Goal: Communication & Community: Answer question/provide support

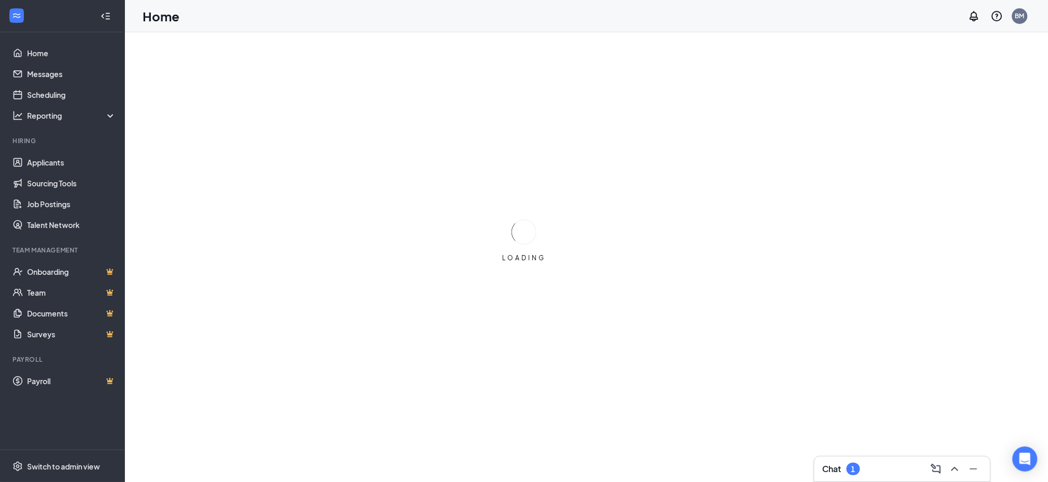
click at [870, 470] on div "Chat 1" at bounding box center [901, 468] width 159 height 17
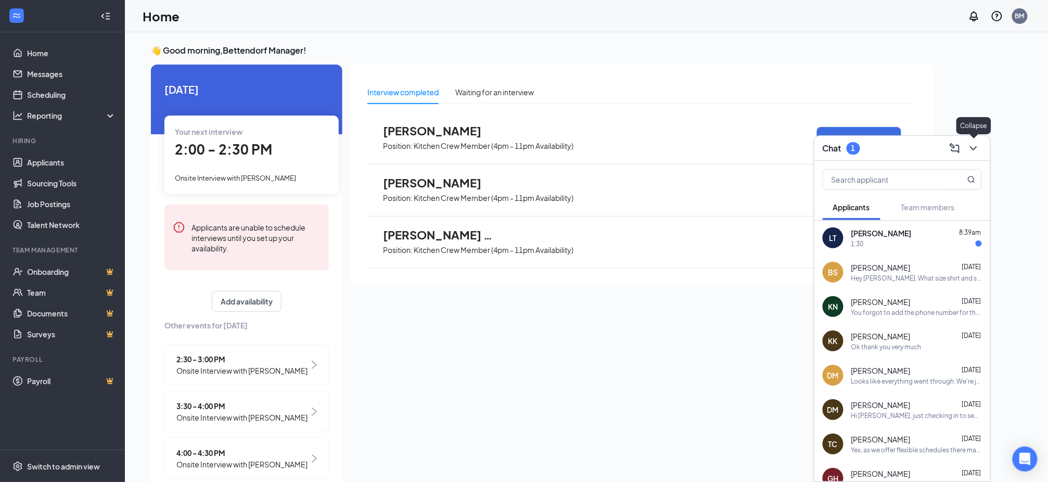
click at [974, 148] on icon "ChevronDown" at bounding box center [973, 148] width 7 height 4
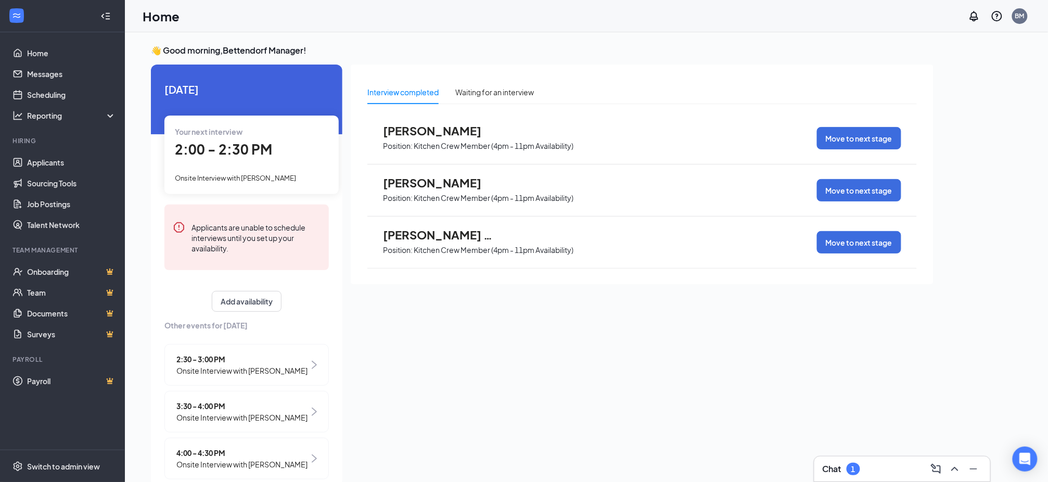
click at [509, 358] on div "Interview completed Waiting for an interview [PERSON_NAME] Position: Kitchen Cr…" at bounding box center [642, 271] width 583 height 415
click at [37, 157] on link "Applicants" at bounding box center [71, 162] width 89 height 21
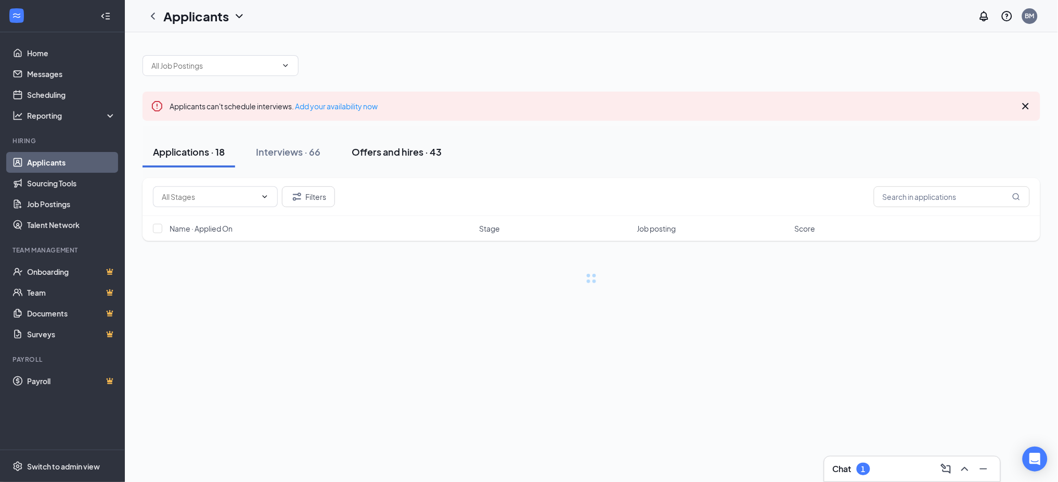
click at [378, 148] on div "Offers and hires · 43" at bounding box center [397, 151] width 90 height 13
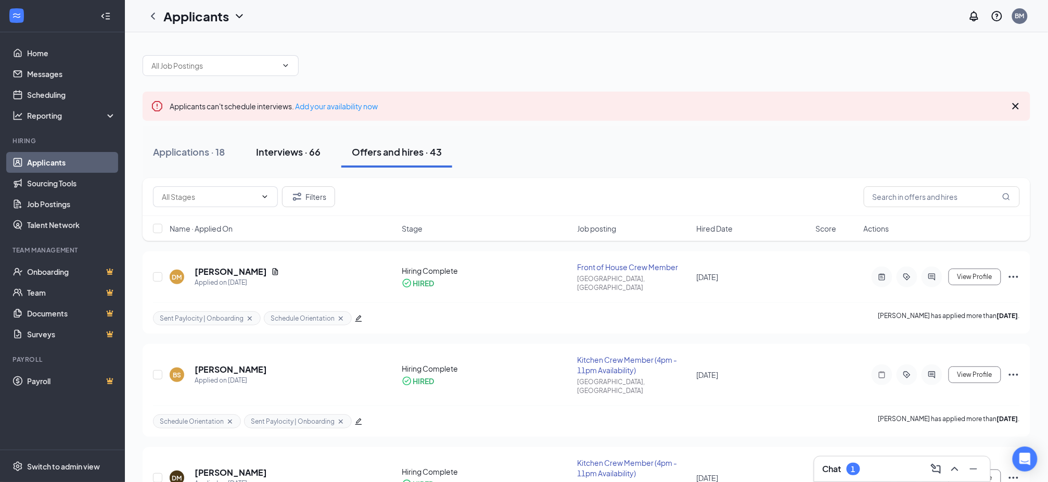
click at [299, 154] on div "Interviews · 66" at bounding box center [288, 151] width 64 height 13
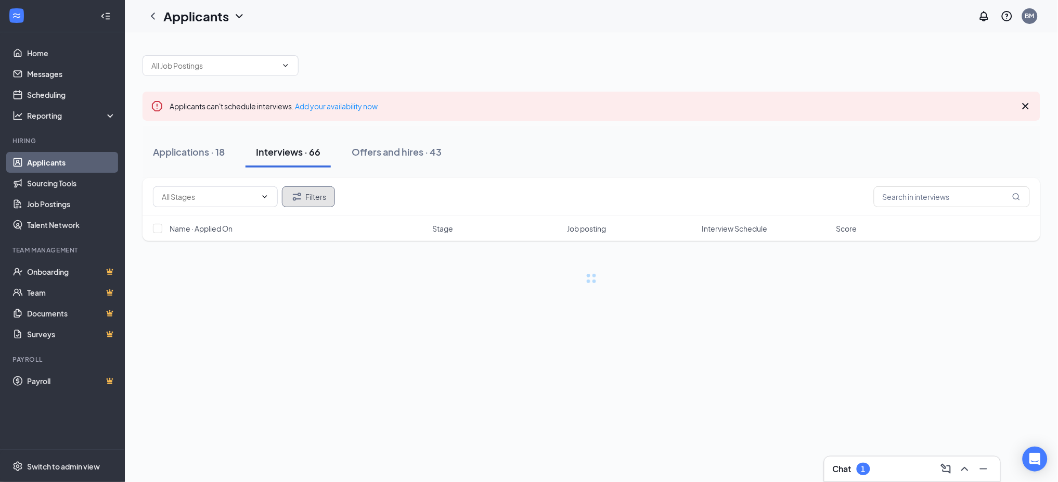
click at [307, 193] on button "Filters" at bounding box center [308, 196] width 53 height 21
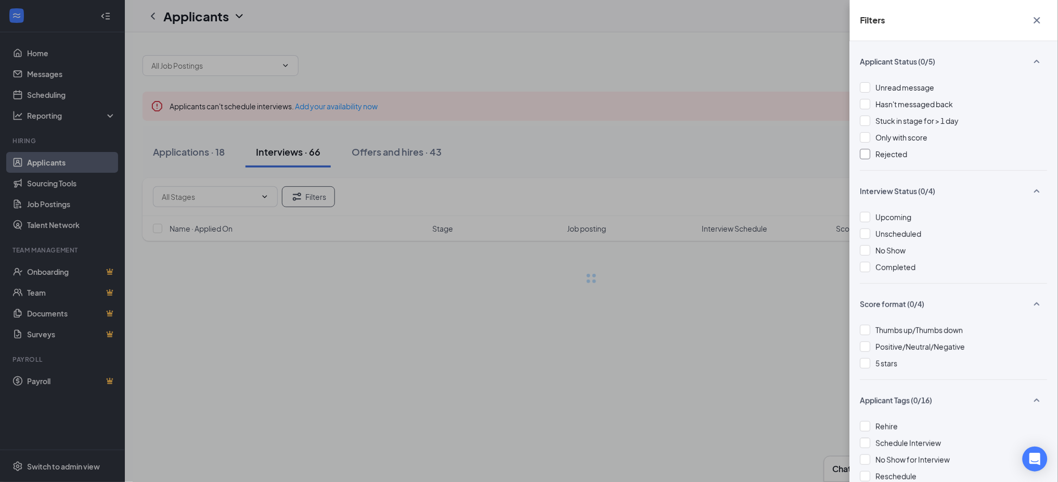
click at [907, 156] on span "Rejected" at bounding box center [892, 153] width 32 height 9
click at [719, 152] on div "Filters Applicant Status (1/5) Unread message Hasn't messaged back Stuck in sta…" at bounding box center [529, 241] width 1058 height 482
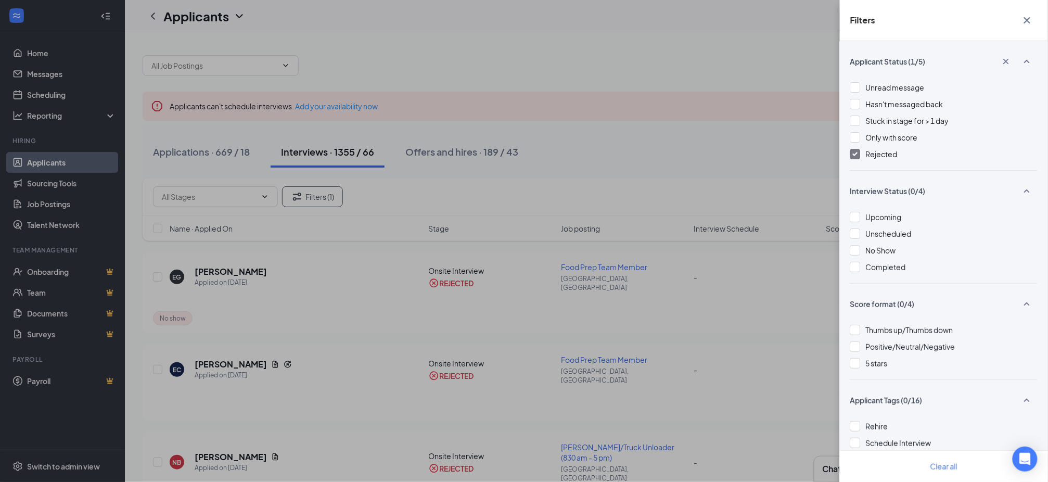
click at [688, 167] on div "Filters Applicant Status (1/5) Unread message Hasn't messaged back Stuck in sta…" at bounding box center [524, 241] width 1048 height 482
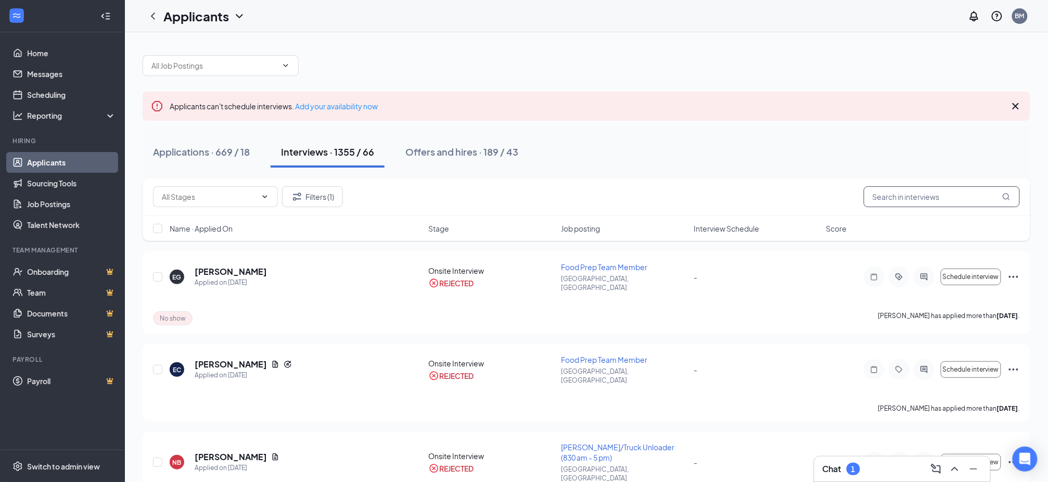
click at [898, 198] on input "text" at bounding box center [941, 196] width 156 height 21
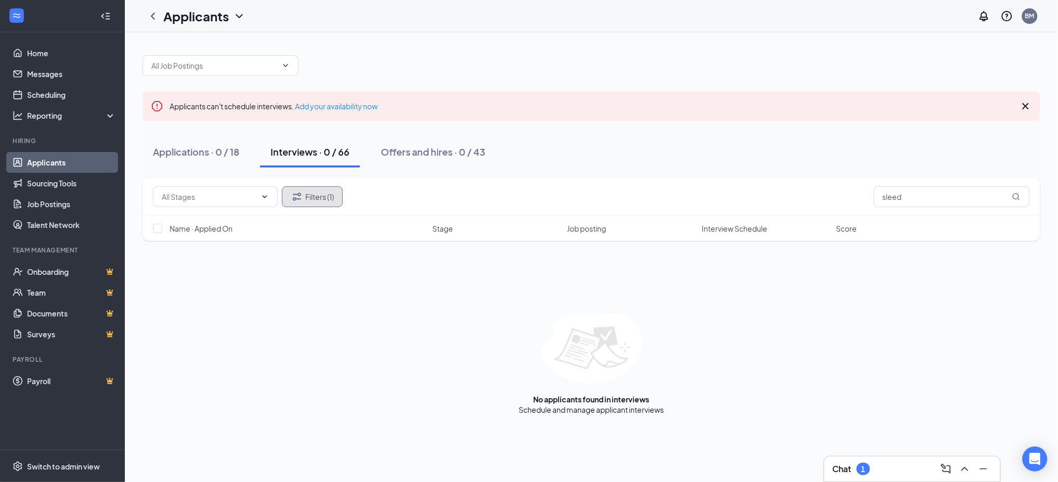
click at [327, 195] on button "Filters (1)" at bounding box center [312, 196] width 61 height 21
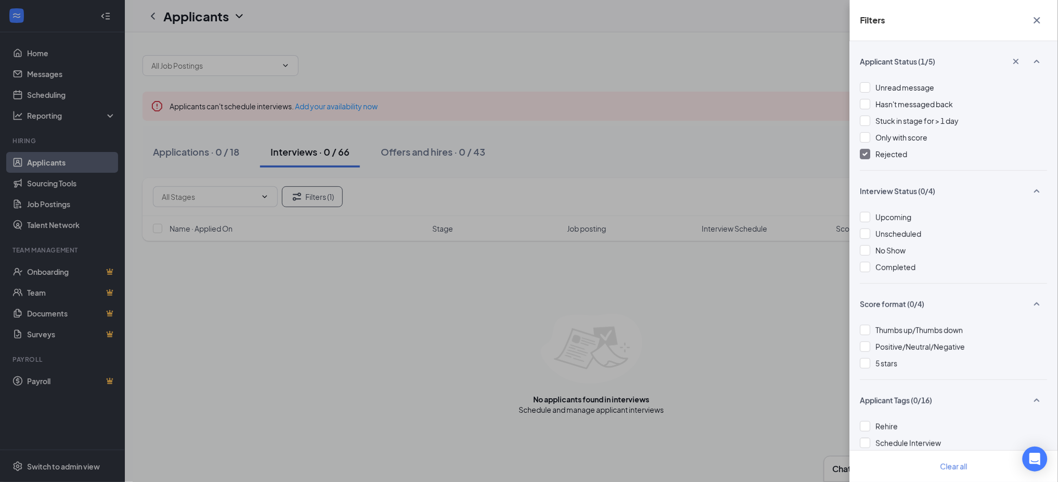
click at [878, 152] on span "Rejected" at bounding box center [892, 153] width 32 height 9
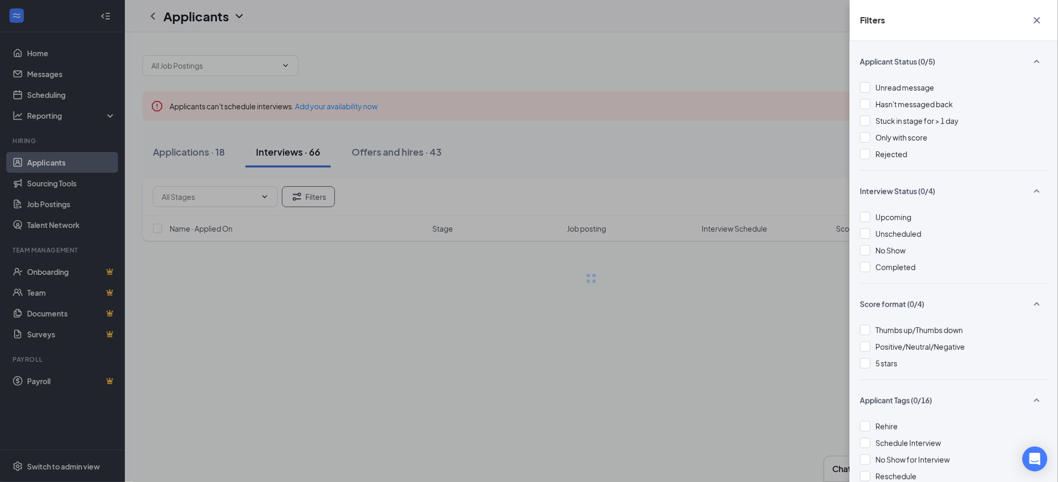
click at [703, 147] on div "Filters Applicant Status (0/5) Unread message Hasn't messaged back Stuck in sta…" at bounding box center [529, 241] width 1058 height 482
click at [402, 176] on div "Filters Applicant Status (0/5) Unread message Hasn't messaged back Stuck in sta…" at bounding box center [529, 241] width 1058 height 482
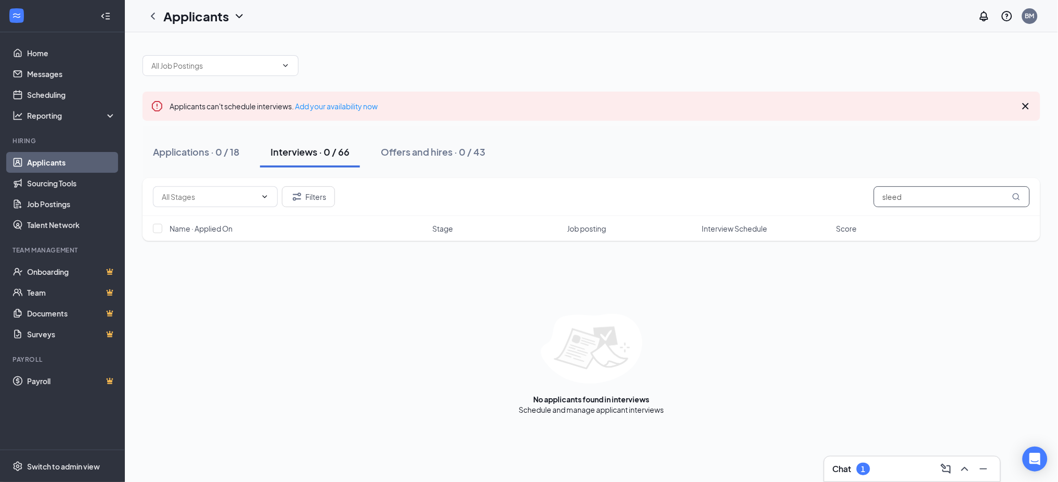
click at [895, 199] on input "sleed" at bounding box center [952, 196] width 156 height 21
type input "[PERSON_NAME]"
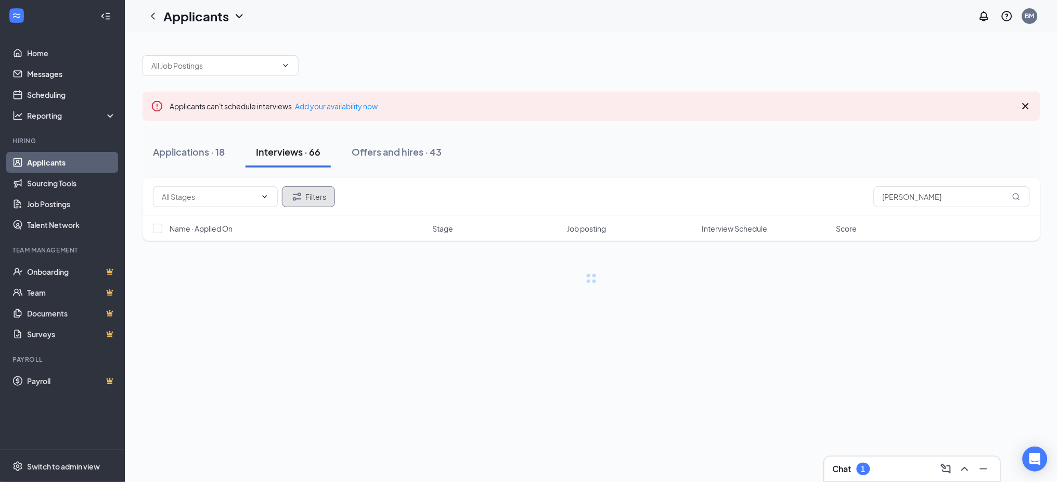
click at [317, 197] on button "Filters" at bounding box center [308, 196] width 53 height 21
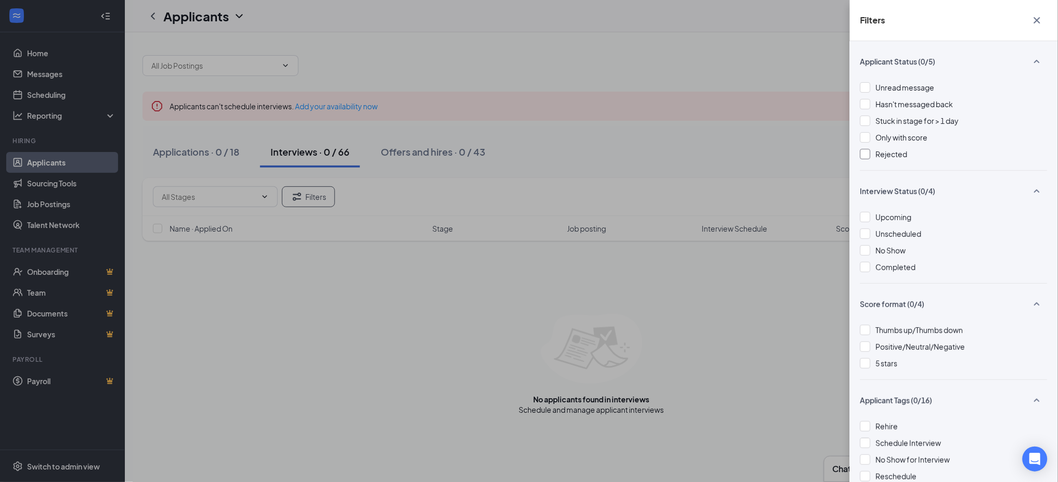
click at [911, 152] on div "Rejected" at bounding box center [953, 153] width 187 height 11
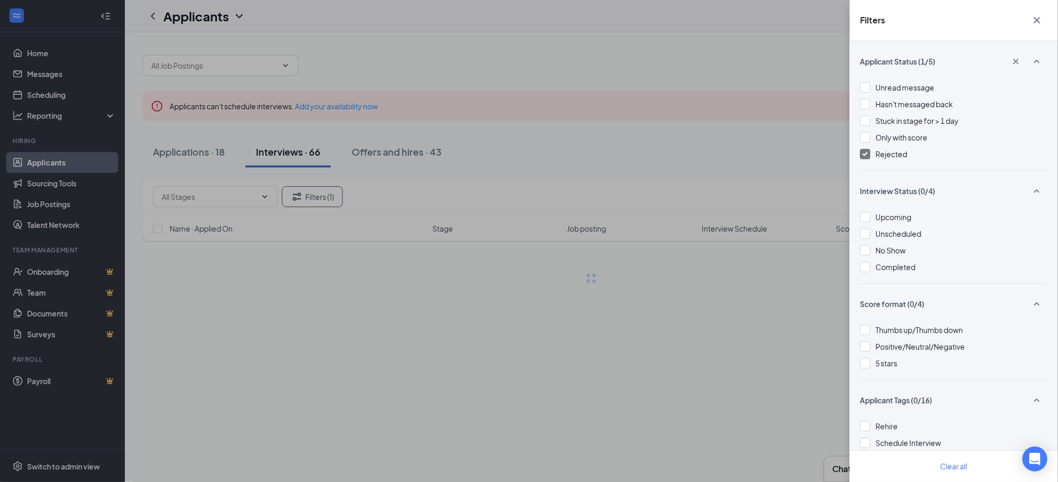
click at [718, 141] on div "Filters Applicant Status (1/5) Unread message Hasn't messaged back Stuck in sta…" at bounding box center [529, 241] width 1058 height 482
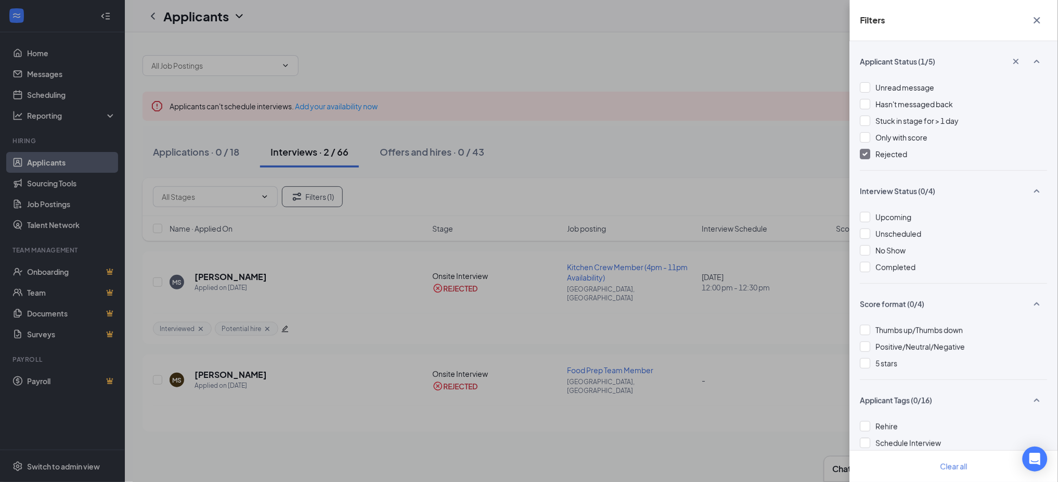
click at [381, 431] on div "Filters Applicant Status (1/5) Unread message Hasn't messaged back Stuck in sta…" at bounding box center [529, 241] width 1058 height 482
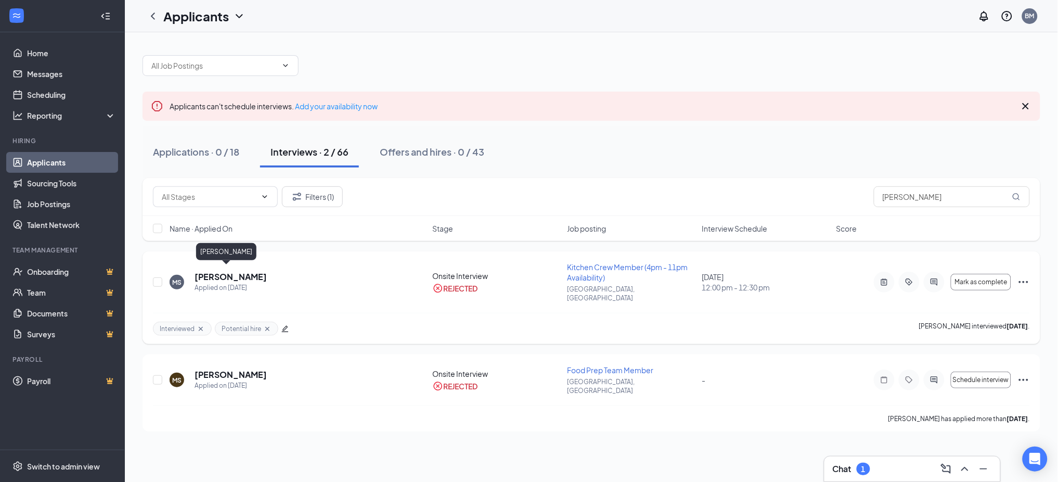
click at [208, 273] on h5 "[PERSON_NAME]" at bounding box center [231, 276] width 72 height 11
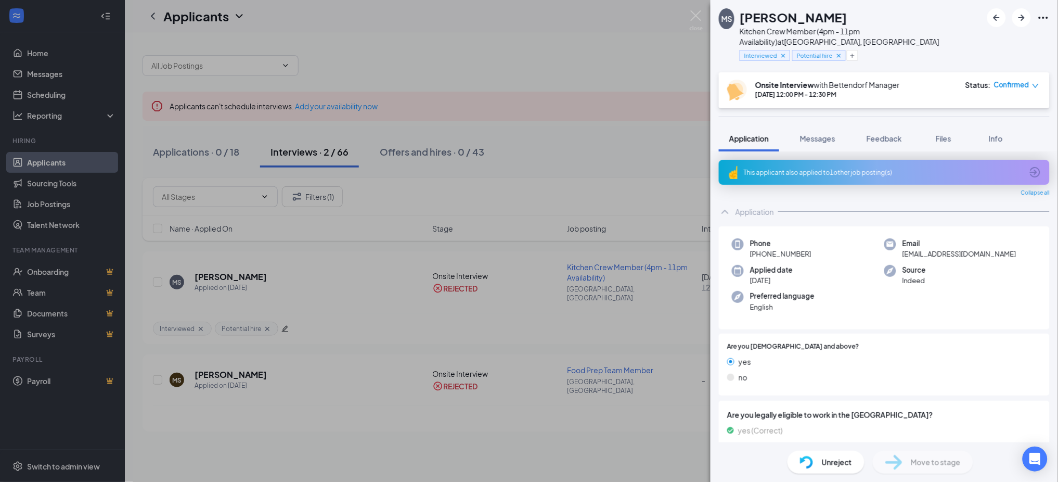
scroll to position [277, 0]
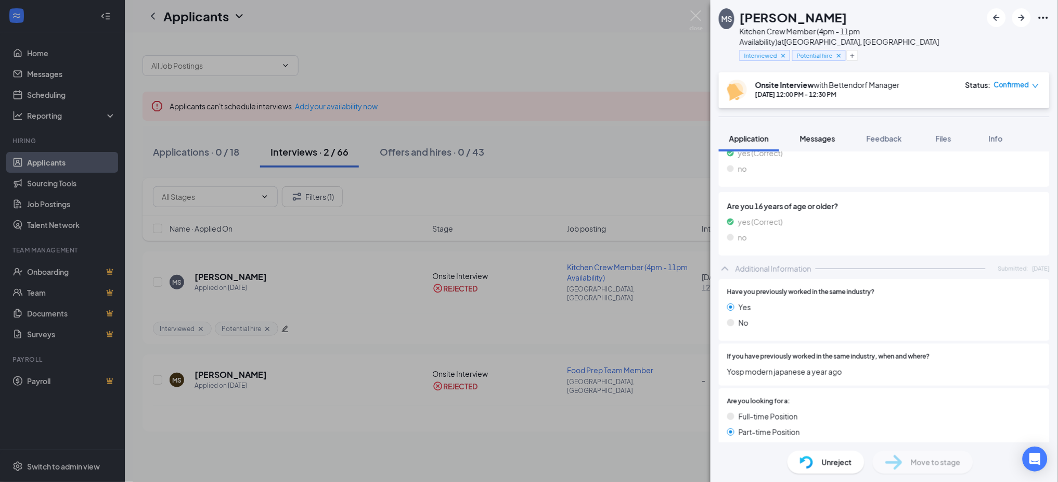
click at [814, 134] on span "Messages" at bounding box center [817, 138] width 35 height 9
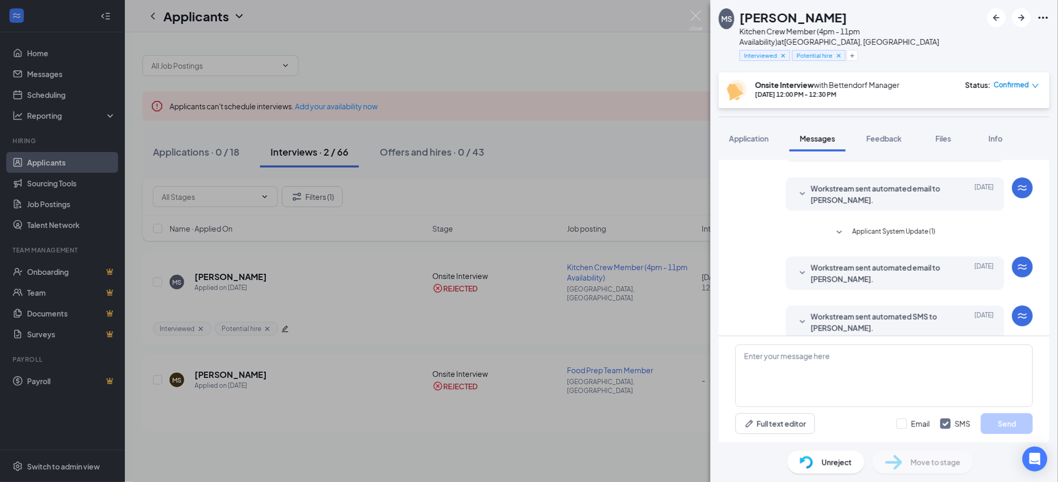
scroll to position [297, 0]
click at [796, 314] on icon "SmallChevronDown" at bounding box center [802, 320] width 12 height 12
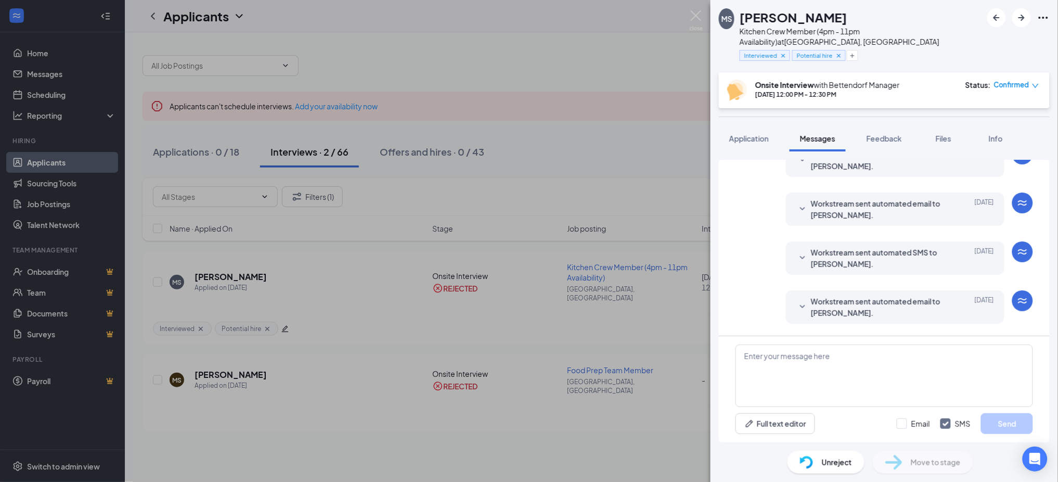
scroll to position [0, 0]
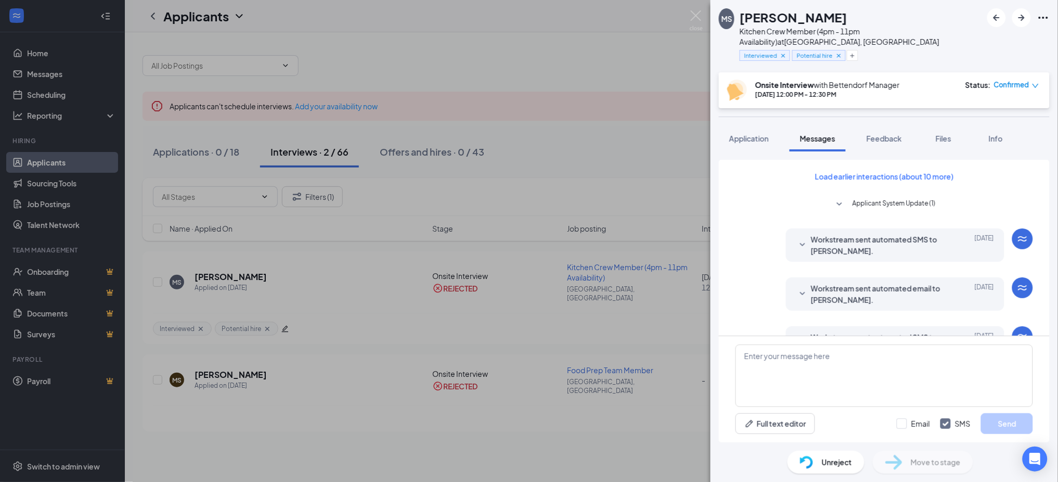
click at [693, 79] on div "[PERSON_NAME] Kitchen Crew Member (4pm - 11pm Availability) at [GEOGRAPHIC_DATA…" at bounding box center [529, 241] width 1058 height 482
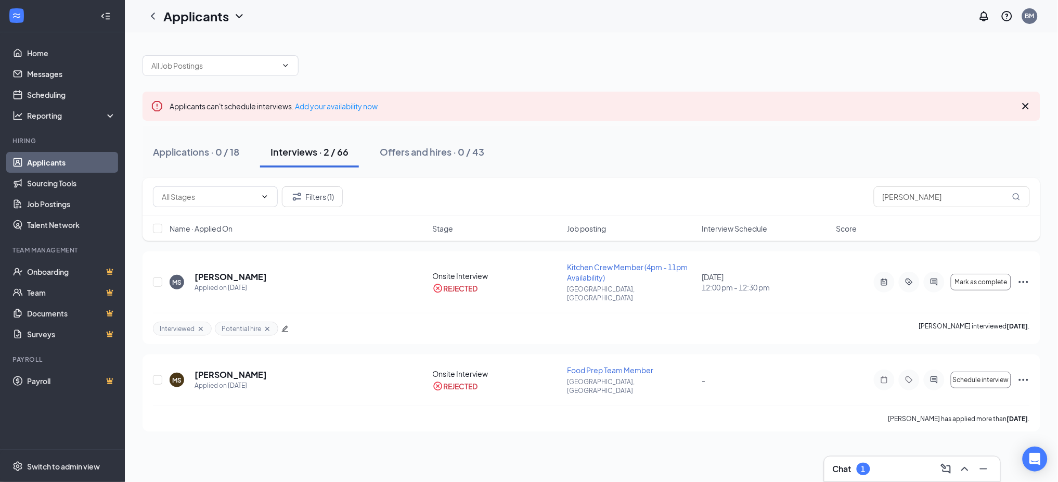
click at [668, 91] on div "Applicants can't schedule interviews. Add your availability now Applications · …" at bounding box center [592, 238] width 898 height 386
click at [63, 89] on link "Scheduling" at bounding box center [71, 94] width 89 height 21
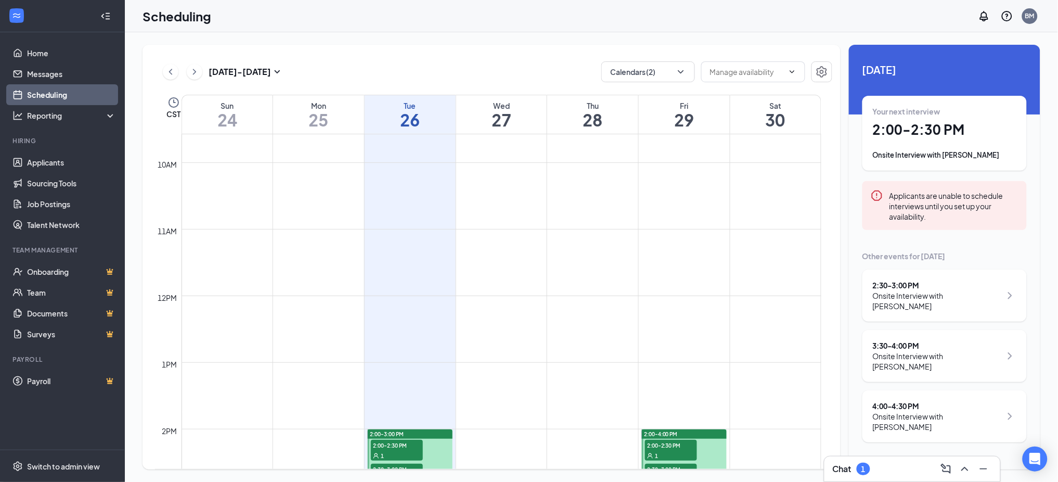
scroll to position [858, 0]
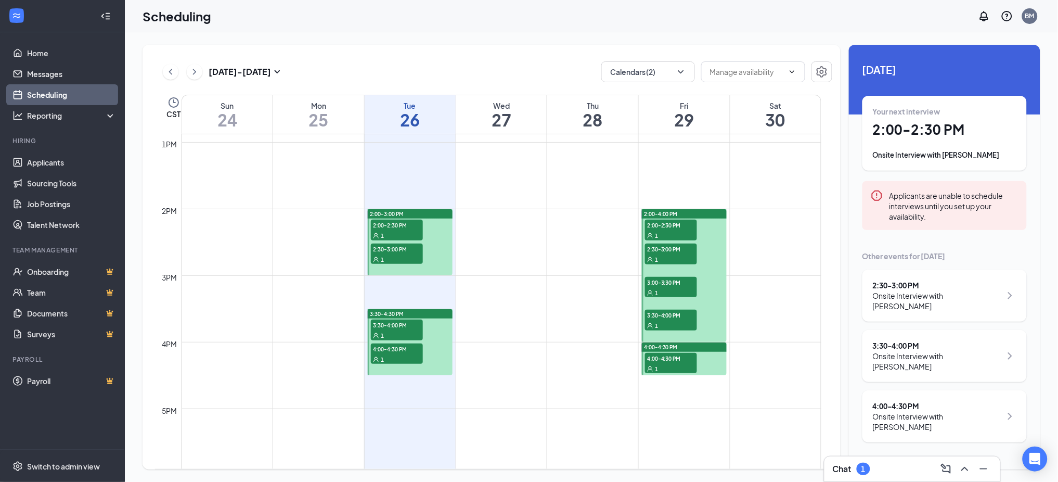
click at [858, 459] on div "Chat 1" at bounding box center [912, 468] width 176 height 25
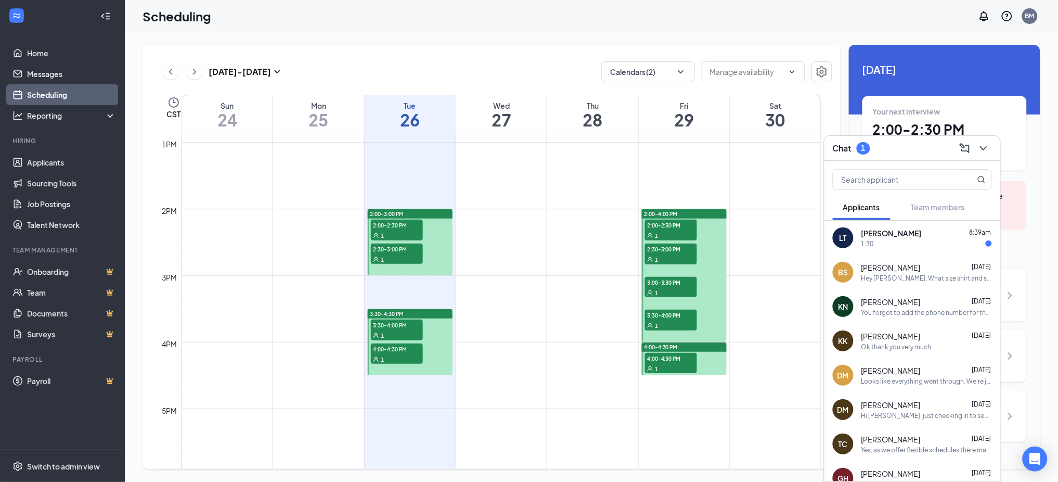
click at [893, 243] on div "1:30" at bounding box center [926, 243] width 131 height 9
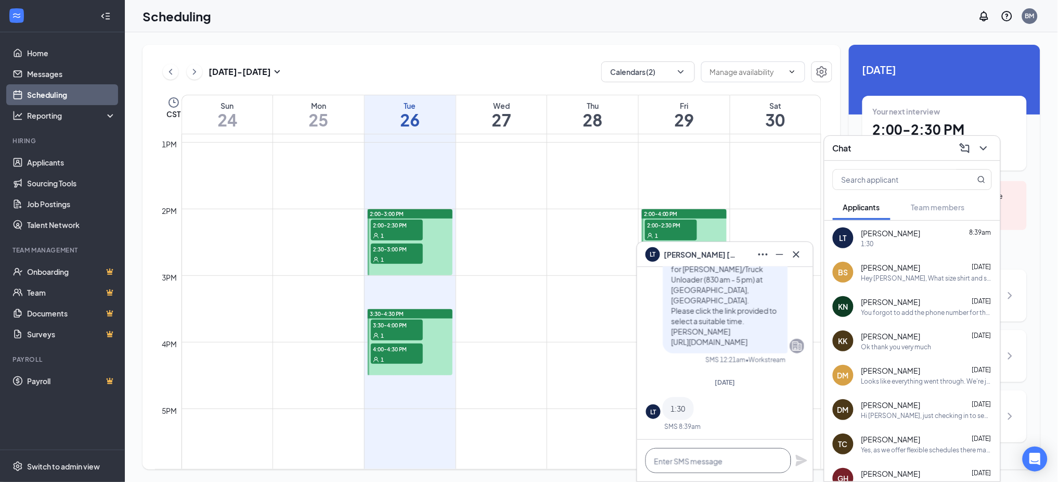
click at [719, 450] on textarea at bounding box center [718, 460] width 146 height 25
click at [695, 463] on textarea "I can do 430 [DATE], if your available?" at bounding box center [718, 460] width 146 height 25
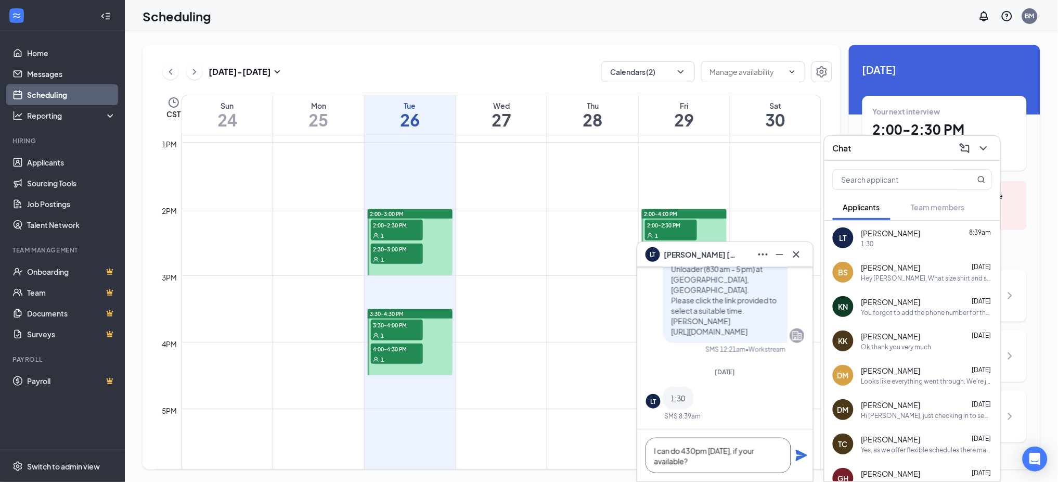
type textarea "I can do 430pm [DATE], if your available?"
click at [800, 454] on icon "Plane" at bounding box center [801, 454] width 11 height 11
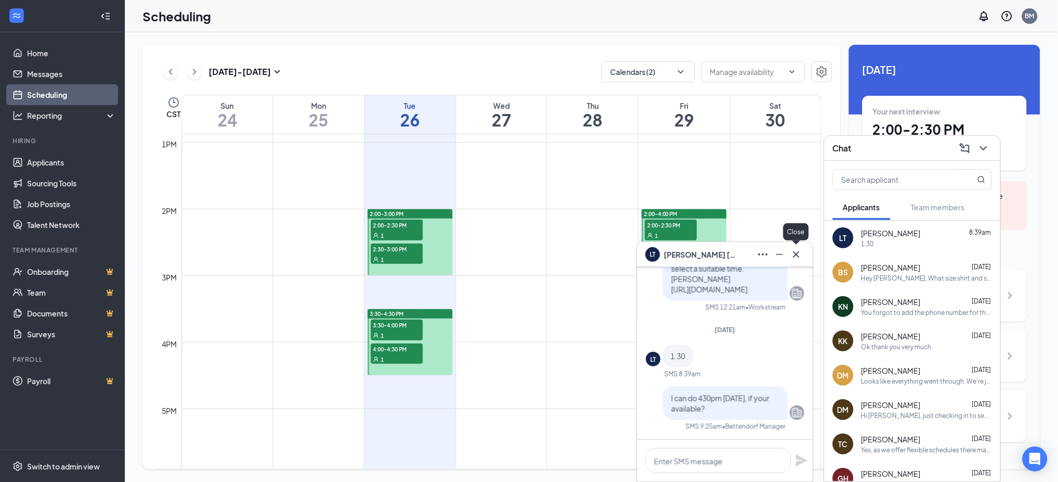
click at [802, 251] on icon "Cross" at bounding box center [796, 254] width 12 height 12
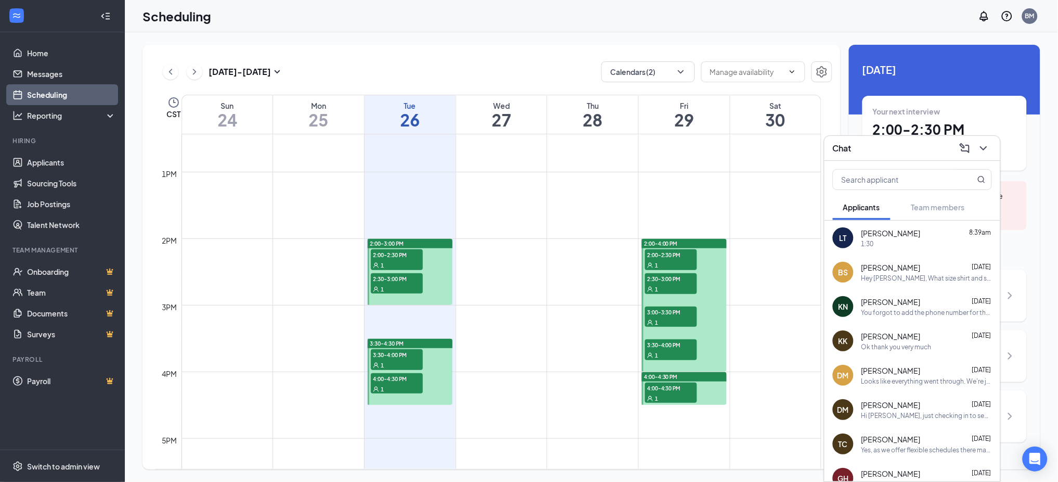
scroll to position [832, 0]
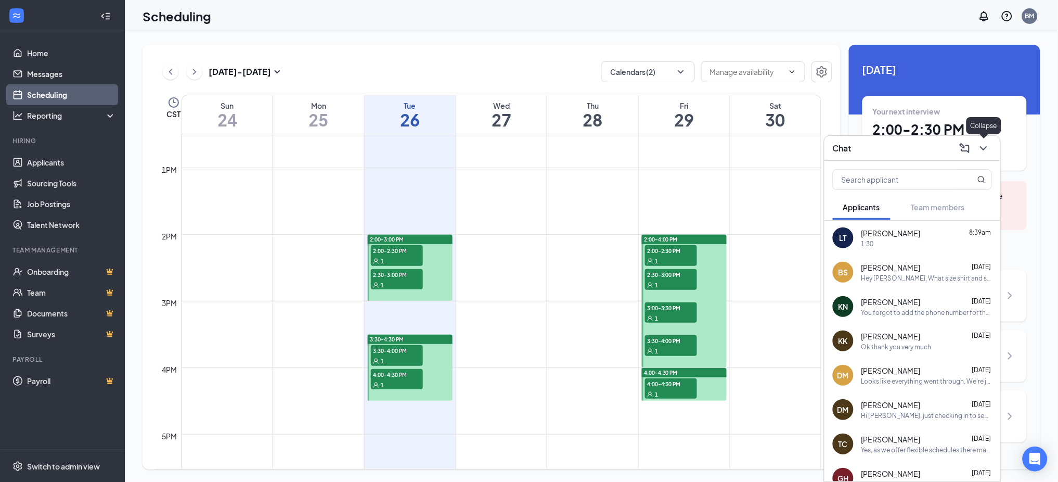
click at [983, 149] on icon "ChevronDown" at bounding box center [983, 148] width 7 height 4
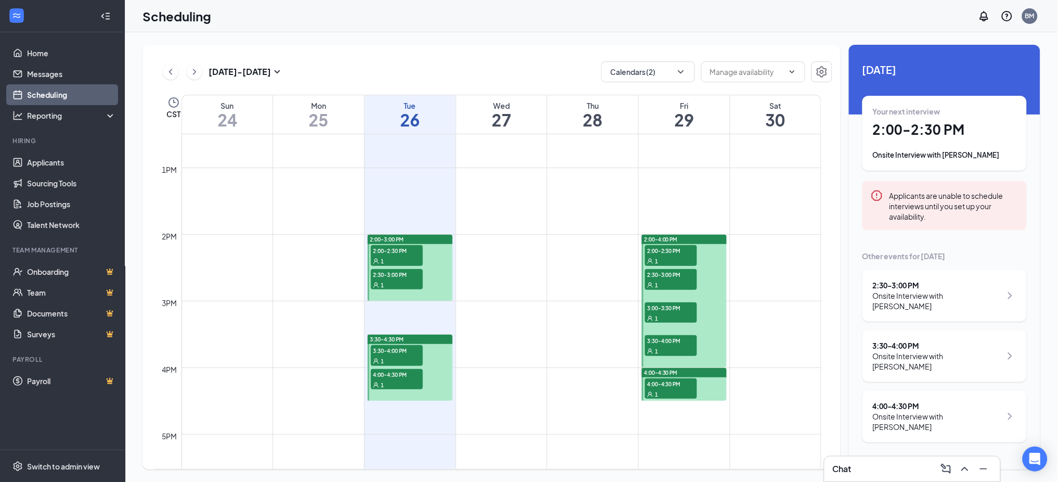
drag, startPoint x: 707, startPoint y: 33, endPoint x: 698, endPoint y: 16, distance: 19.3
click at [706, 30] on div "Scheduling BM Chat [DATE] - [DATE] Calendars (2) CST Sun 24 Mon 25 Tue 26 Wed 2…" at bounding box center [591, 241] width 933 height 482
